Goal: Task Accomplishment & Management: Complete application form

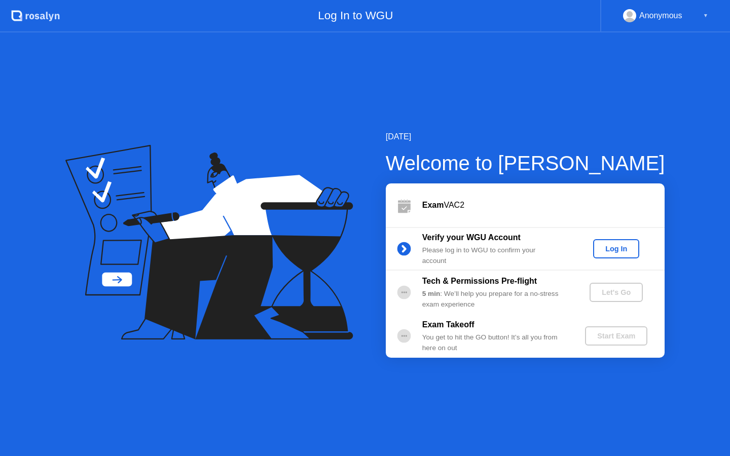
click at [626, 250] on div "Log In" at bounding box center [616, 249] width 38 height 8
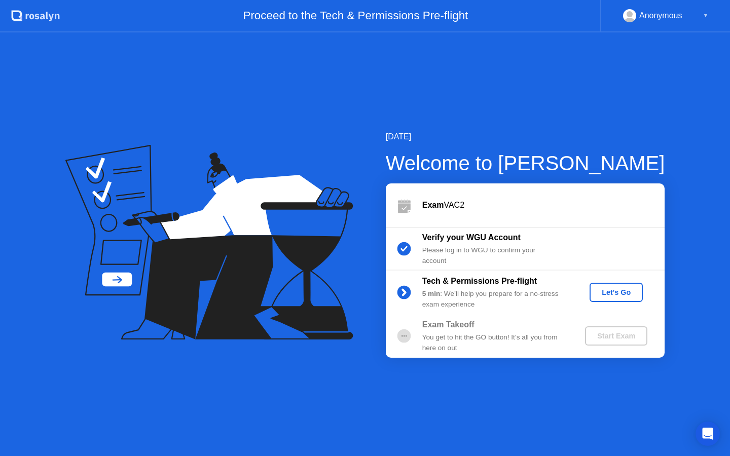
click at [619, 289] on div "Let's Go" at bounding box center [616, 293] width 45 height 8
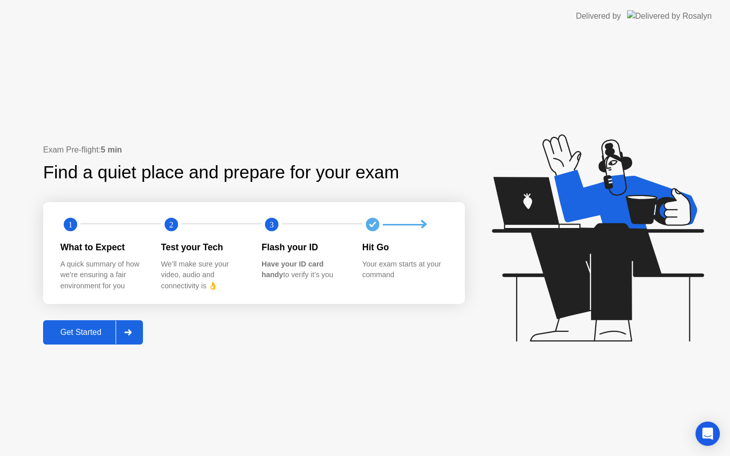
click at [104, 335] on div "Get Started" at bounding box center [80, 332] width 69 height 9
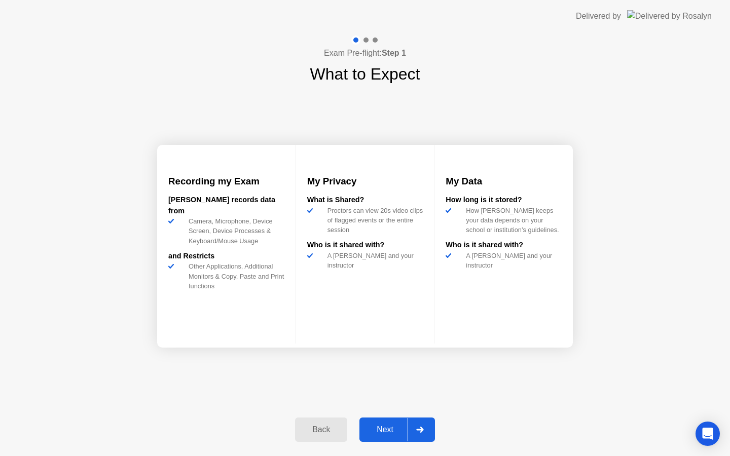
click at [390, 431] on div "Next" at bounding box center [385, 429] width 45 height 9
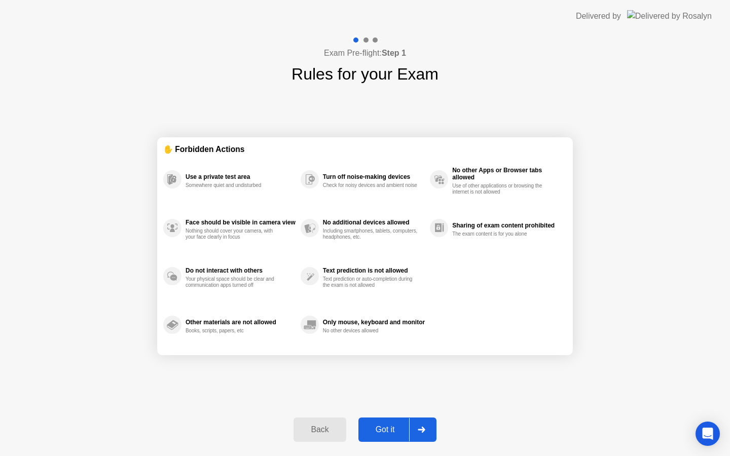
click at [388, 432] on div "Got it" at bounding box center [386, 429] width 48 height 9
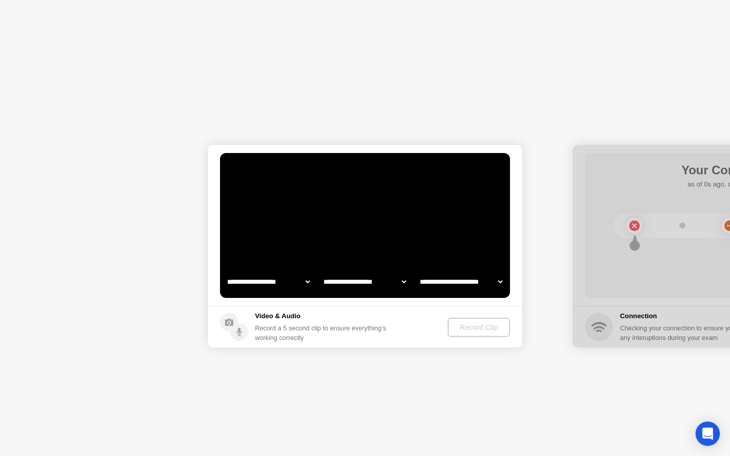
select select "**********"
select select "*******"
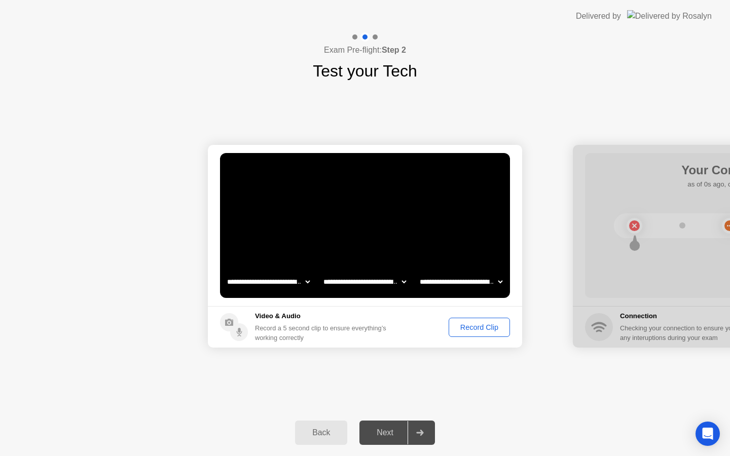
click at [466, 330] on div "Record Clip" at bounding box center [479, 328] width 54 height 8
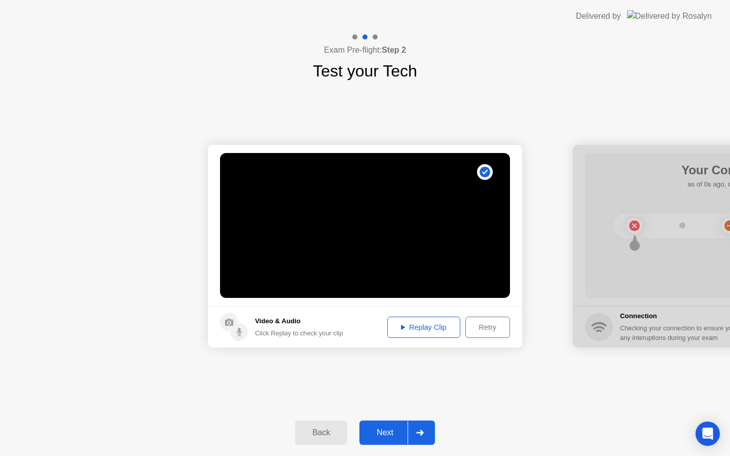
click at [424, 318] on button "Replay Clip" at bounding box center [423, 327] width 73 height 21
click at [424, 326] on div "Replay Clip" at bounding box center [424, 328] width 66 height 8
click at [386, 430] on div "Next" at bounding box center [385, 433] width 45 height 9
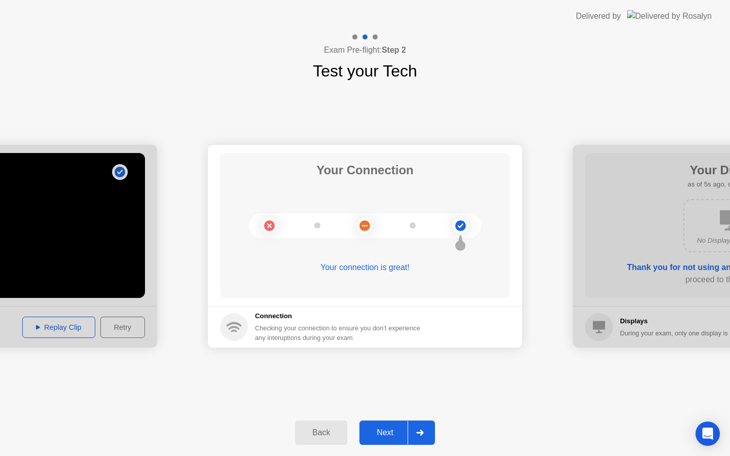
click at [385, 426] on button "Next" at bounding box center [398, 433] width 76 height 24
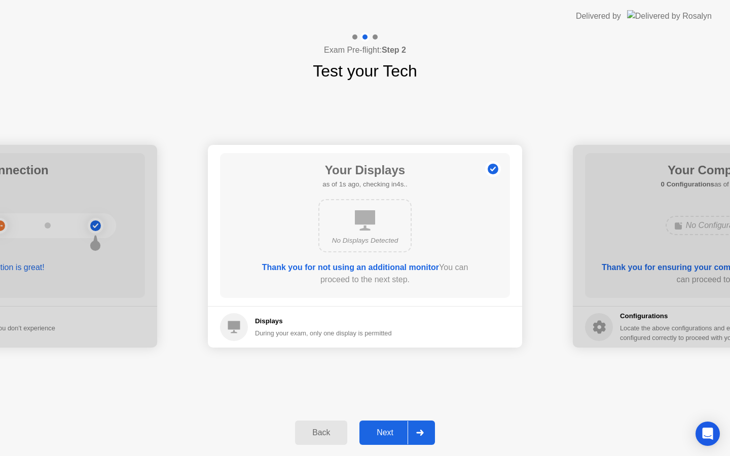
click at [379, 429] on div "Next" at bounding box center [385, 433] width 45 height 9
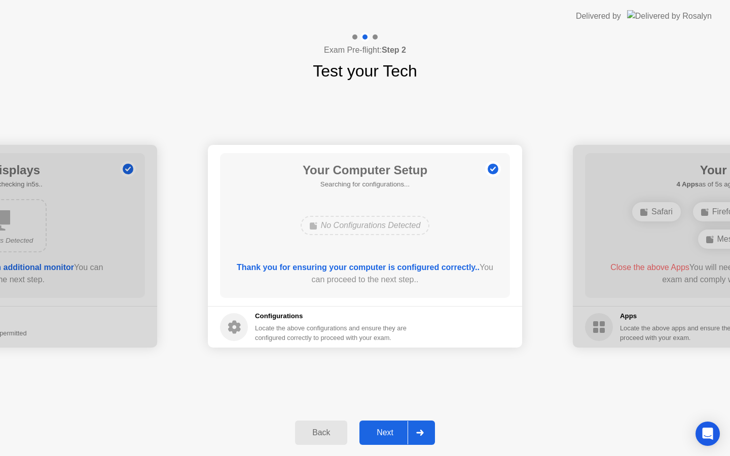
click at [379, 429] on div "Next" at bounding box center [385, 433] width 45 height 9
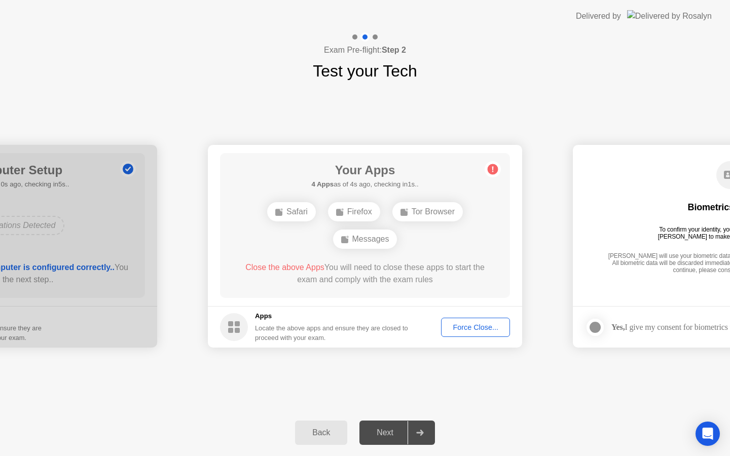
click at [479, 330] on div "Force Close..." at bounding box center [476, 328] width 62 height 8
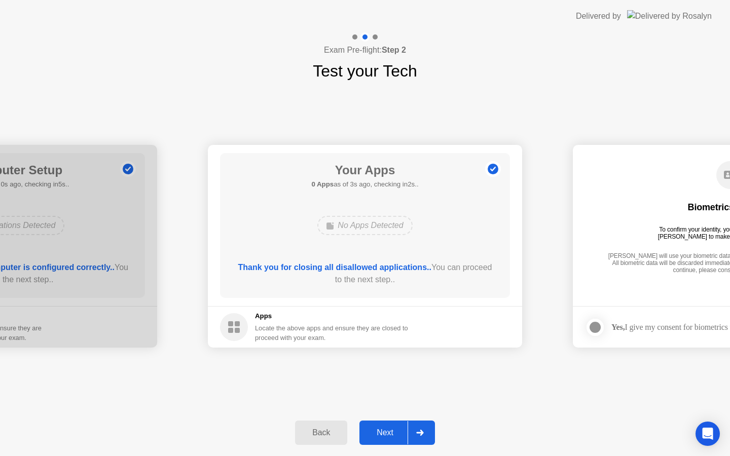
click at [384, 431] on div "Next" at bounding box center [385, 433] width 45 height 9
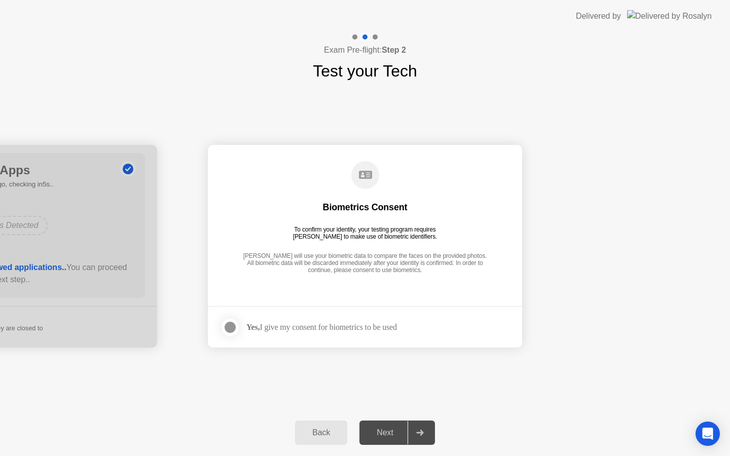
click at [233, 330] on div at bounding box center [230, 328] width 12 height 12
click at [378, 429] on div "Next" at bounding box center [385, 433] width 45 height 9
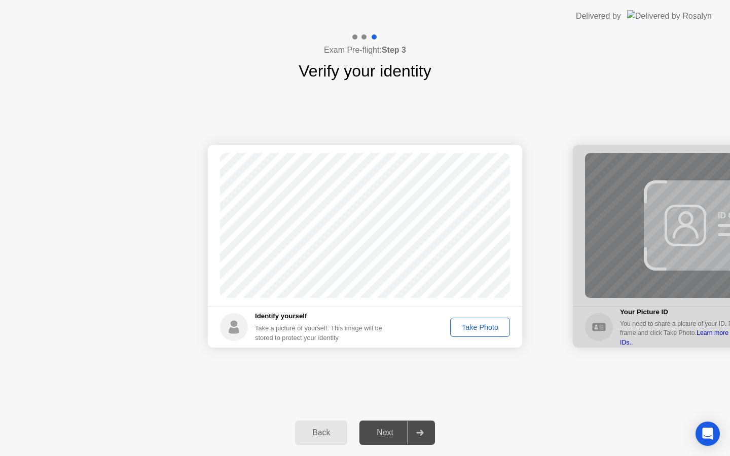
click at [483, 327] on div "Take Photo" at bounding box center [480, 328] width 53 height 8
click at [387, 429] on div "Next" at bounding box center [385, 433] width 45 height 9
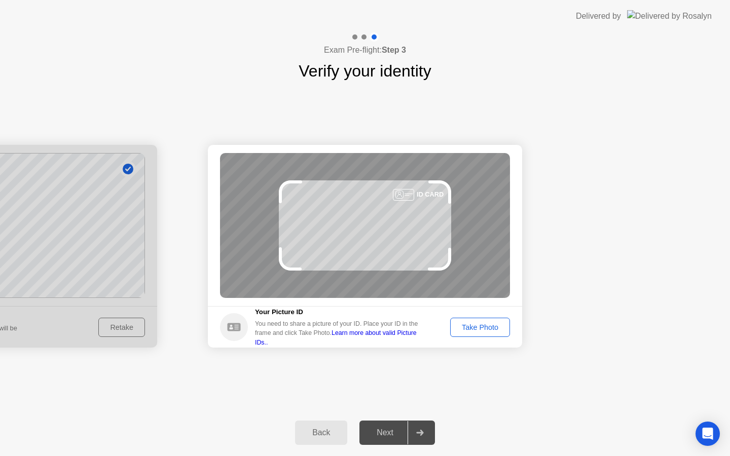
click at [462, 329] on div "Take Photo" at bounding box center [480, 328] width 53 height 8
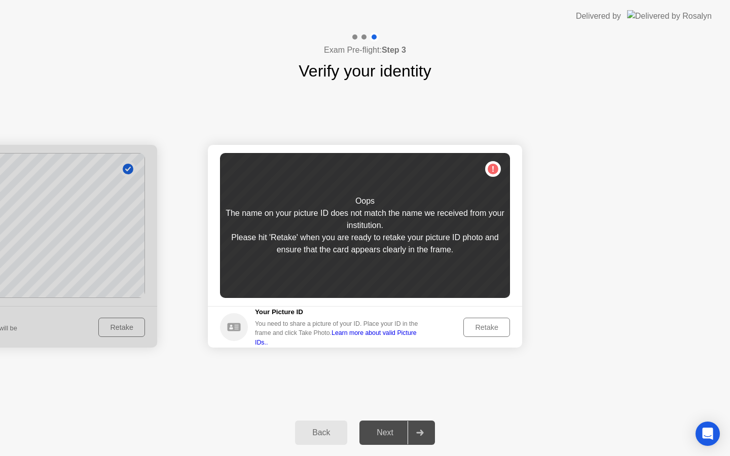
click at [476, 326] on div "Retake" at bounding box center [487, 328] width 40 height 8
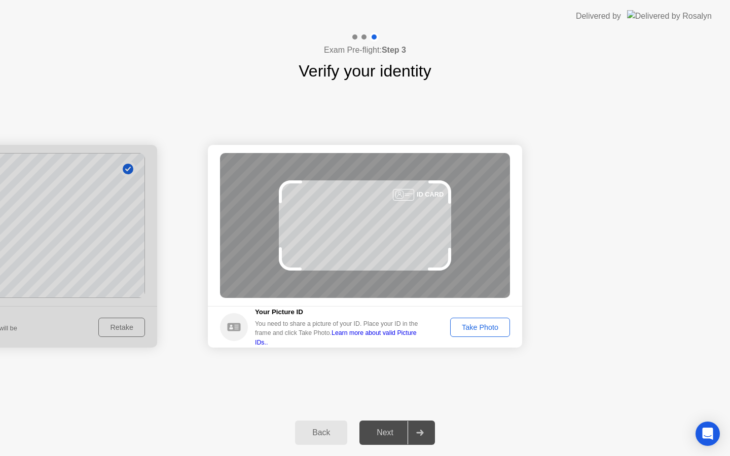
click at [476, 326] on div "Take Photo" at bounding box center [480, 328] width 53 height 8
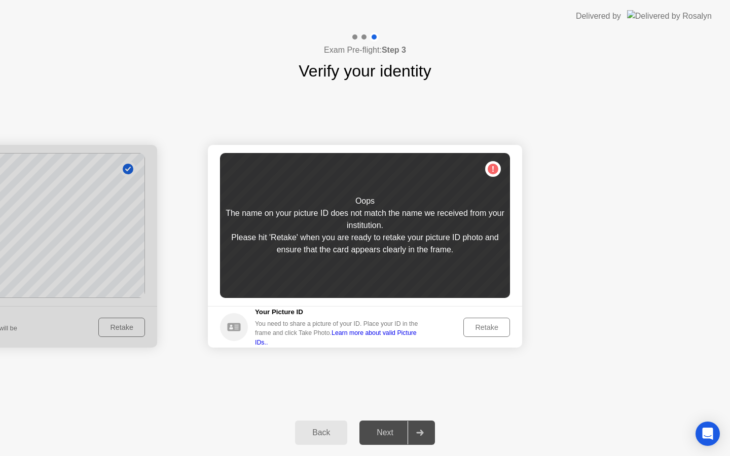
click at [485, 326] on div "Retake" at bounding box center [487, 328] width 40 height 8
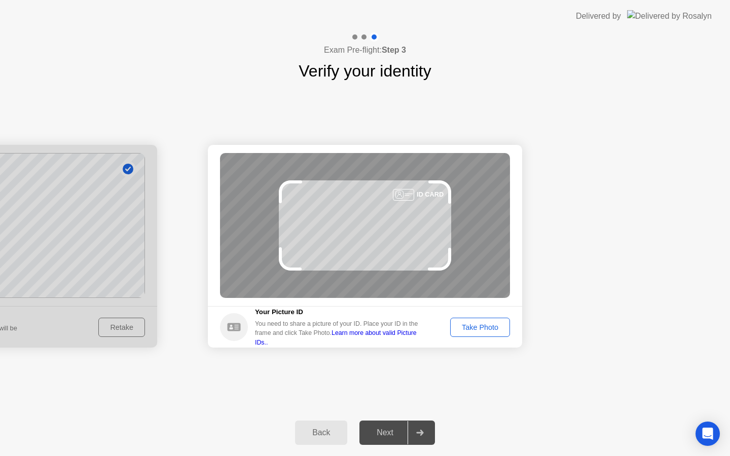
click at [485, 326] on div "Take Photo" at bounding box center [480, 328] width 53 height 8
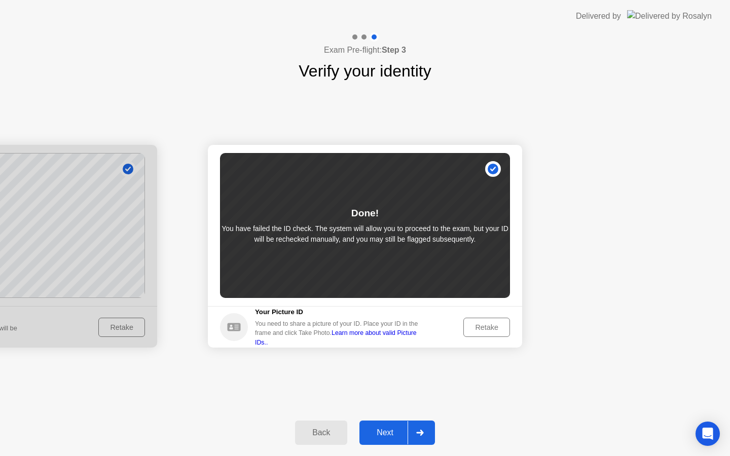
click at [485, 325] on div "Retake" at bounding box center [487, 328] width 40 height 8
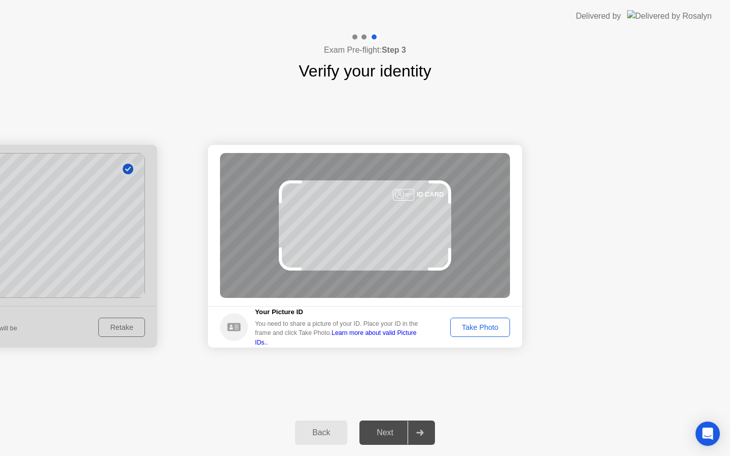
click at [485, 325] on div "Take Photo" at bounding box center [480, 328] width 53 height 8
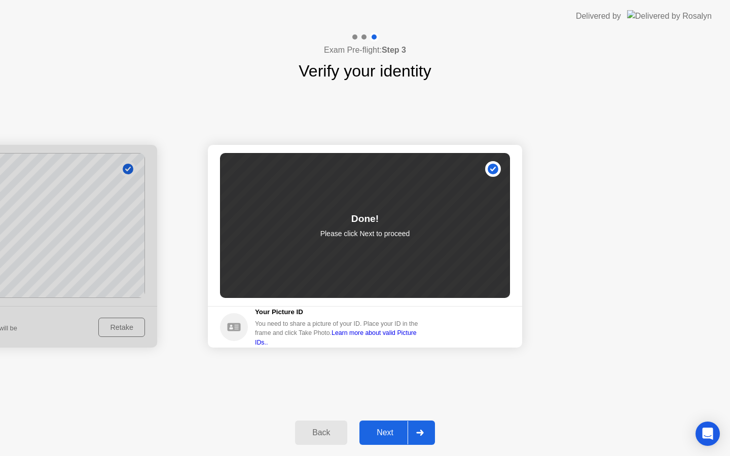
click at [377, 430] on div "Next" at bounding box center [385, 433] width 45 height 9
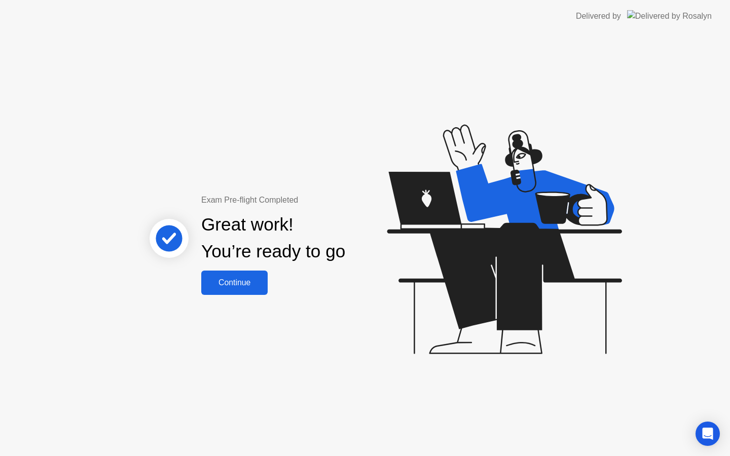
click at [253, 272] on button "Continue" at bounding box center [234, 283] width 66 height 24
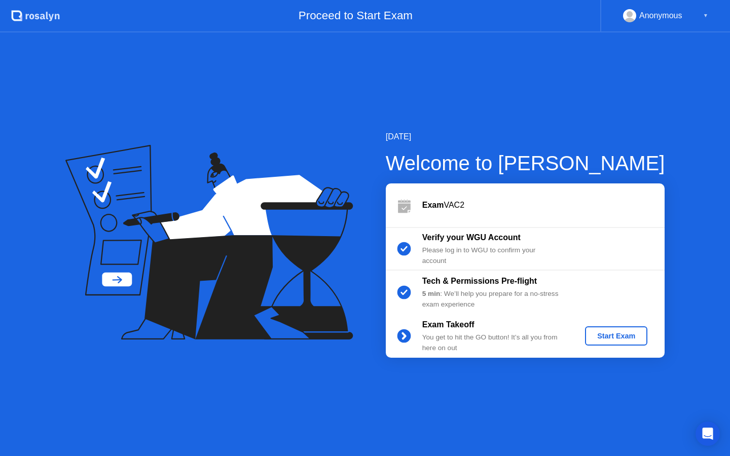
click at [608, 338] on div "Start Exam" at bounding box center [616, 336] width 54 height 8
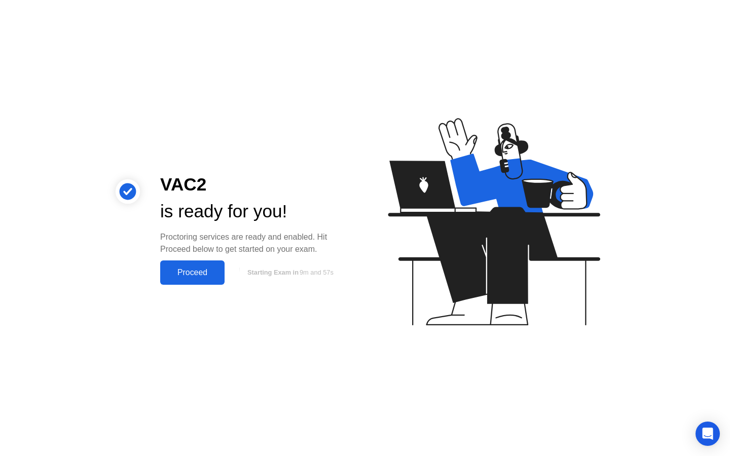
click at [198, 277] on div "Proceed" at bounding box center [192, 272] width 58 height 9
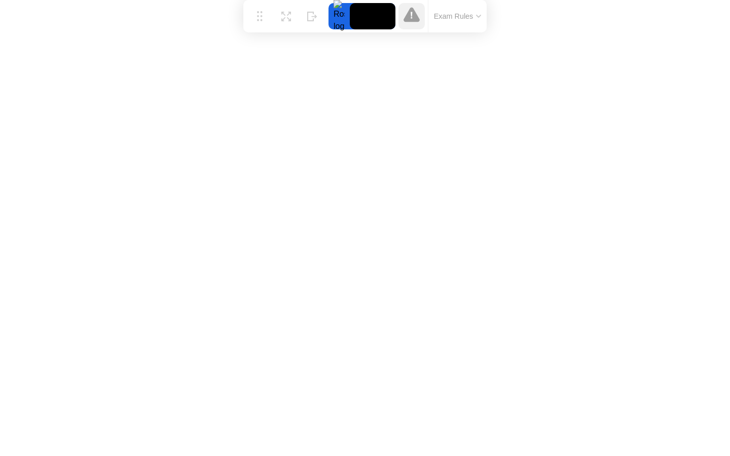
click at [478, 16] on icon at bounding box center [479, 16] width 4 height 2
